Goal: Task Accomplishment & Management: Use online tool/utility

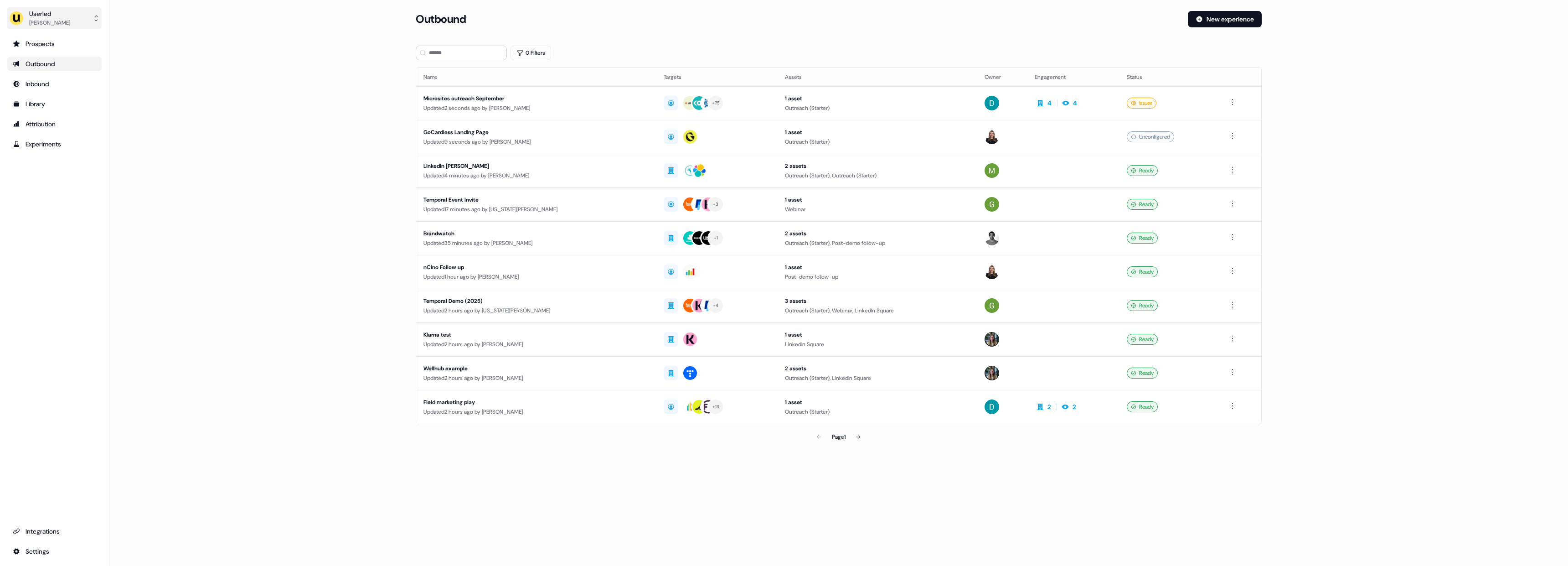
click at [64, 23] on button "Userled [PERSON_NAME]" at bounding box center [54, 18] width 94 height 22
click at [67, 39] on div "Impersonate (Admin)" at bounding box center [54, 43] width 87 height 17
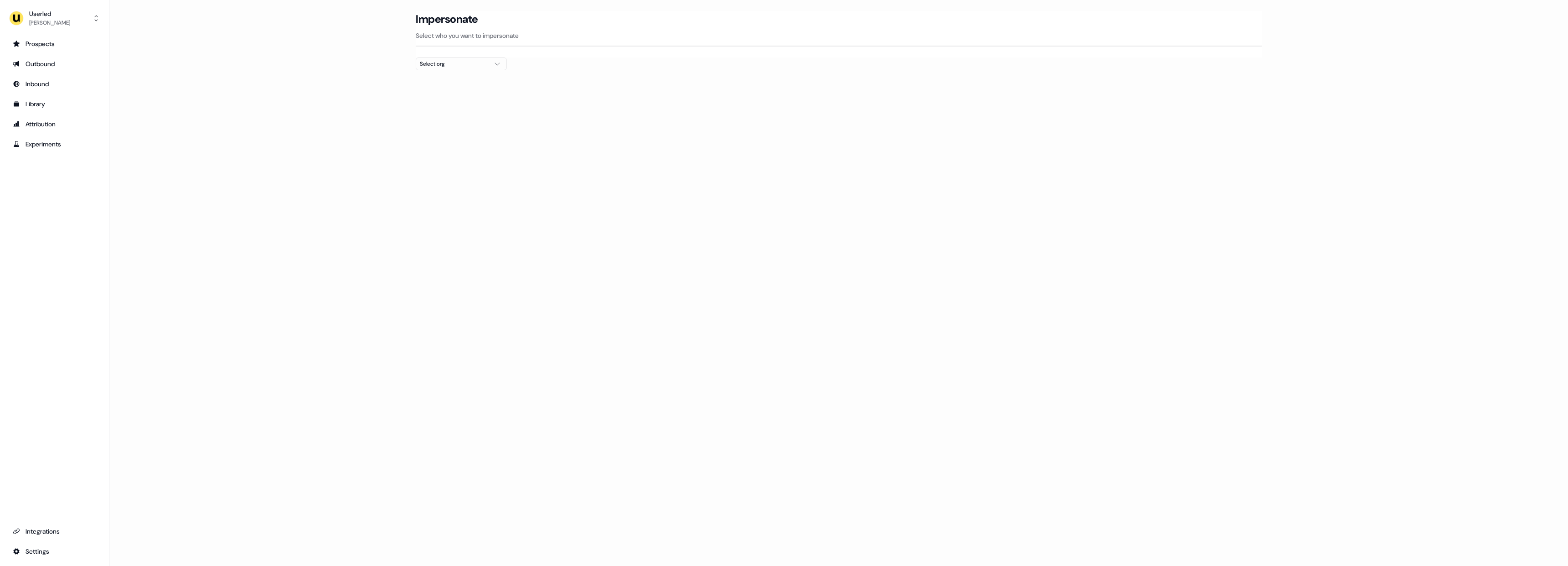
click at [480, 62] on div "Select org" at bounding box center [454, 64] width 69 height 9
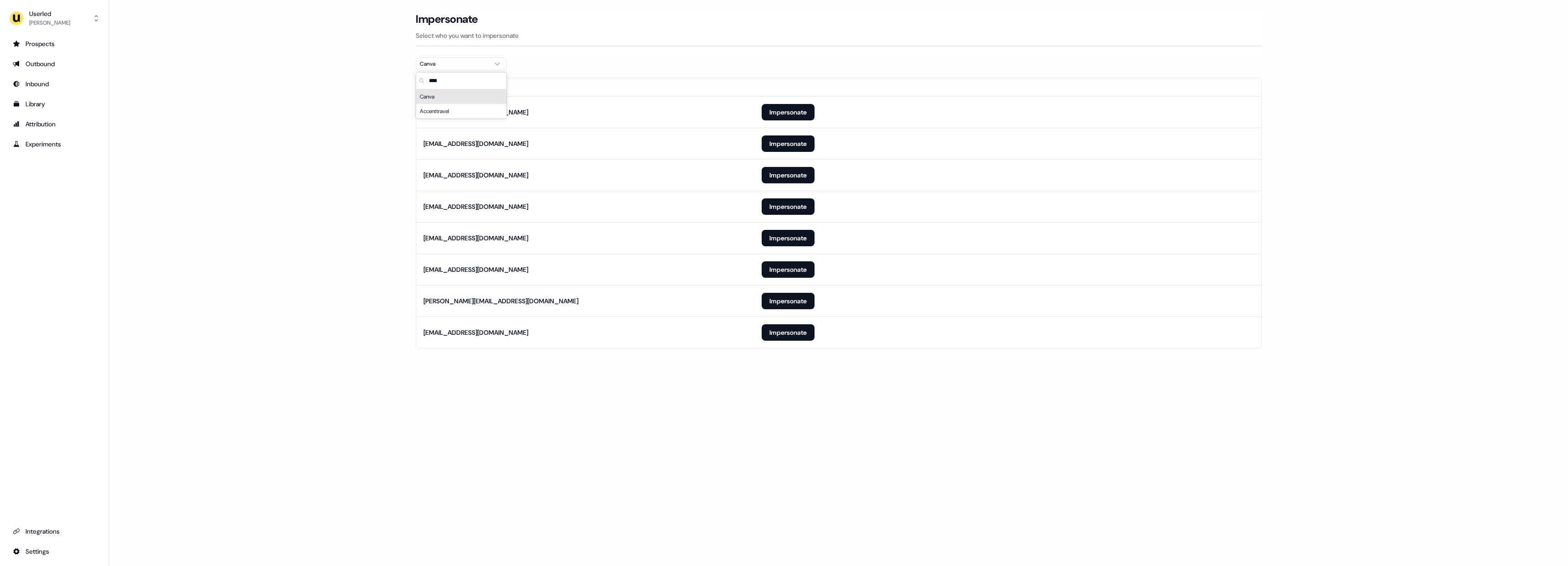
type input "****"
click at [324, 214] on main "Loading... Impersonate Select who you want to impersonate Canva Email [EMAIL_AD…" at bounding box center [839, 192] width 1458 height 363
click at [793, 149] on button "Impersonate" at bounding box center [788, 143] width 53 height 17
